Goal: Find specific page/section: Find specific page/section

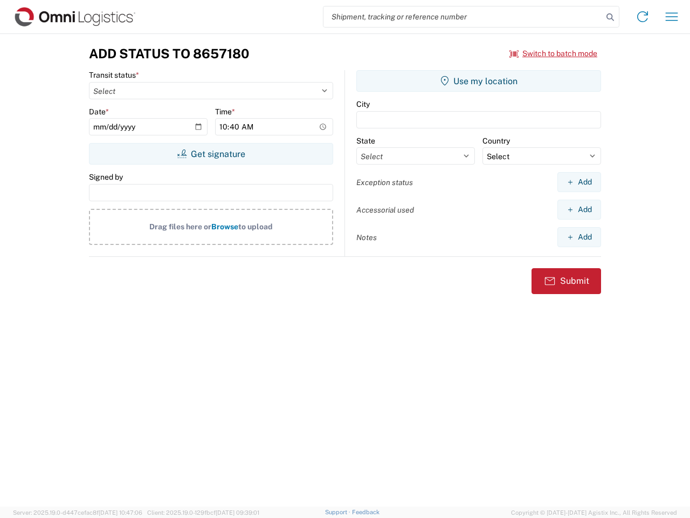
click at [463, 17] on input "search" at bounding box center [463, 16] width 279 height 20
click at [611, 17] on icon at bounding box center [610, 17] width 15 height 15
click at [643, 17] on icon at bounding box center [642, 16] width 17 height 17
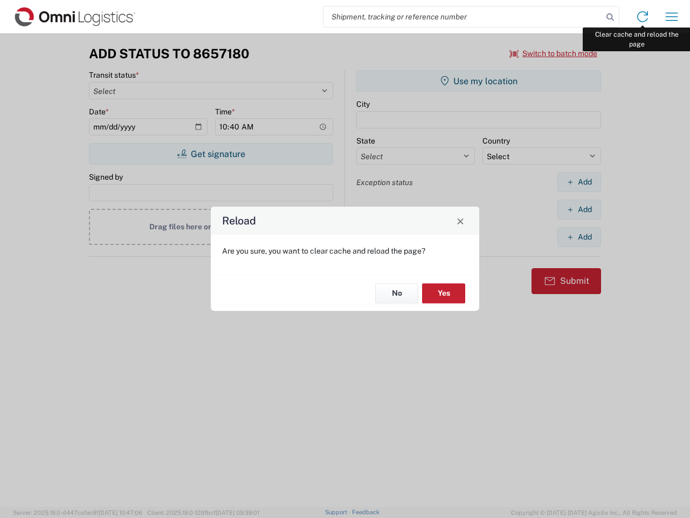
click at [672, 17] on div "Reload Are you sure, you want to clear cache and reload the page? No Yes" at bounding box center [345, 259] width 690 height 518
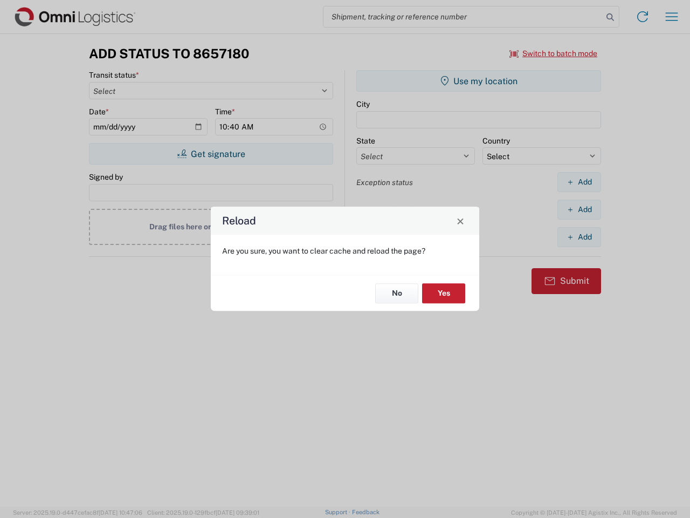
click at [554, 53] on div "Reload Are you sure, you want to clear cache and reload the page? No Yes" at bounding box center [345, 259] width 690 height 518
click at [211, 154] on div "Reload Are you sure, you want to clear cache and reload the page? No Yes" at bounding box center [345, 259] width 690 height 518
click at [479, 81] on div "Reload Are you sure, you want to clear cache and reload the page? No Yes" at bounding box center [345, 259] width 690 height 518
click at [579, 182] on div "Reload Are you sure, you want to clear cache and reload the page? No Yes" at bounding box center [345, 259] width 690 height 518
click at [579, 209] on div "Reload Are you sure, you want to clear cache and reload the page? No Yes" at bounding box center [345, 259] width 690 height 518
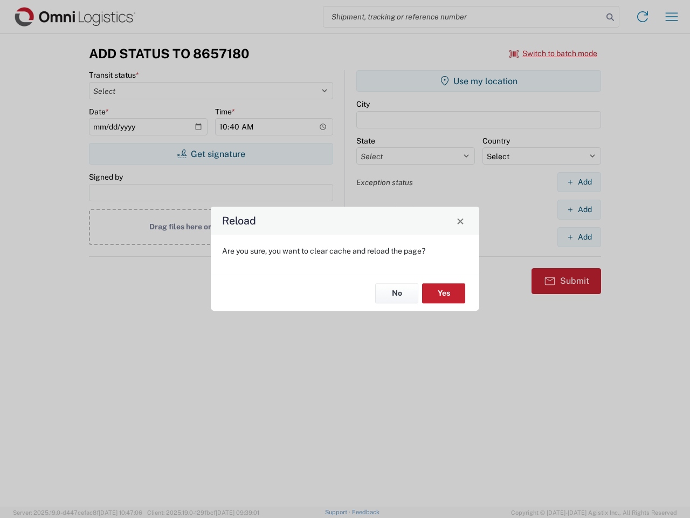
click at [579, 237] on div "Reload Are you sure, you want to clear cache and reload the page? No Yes" at bounding box center [345, 259] width 690 height 518
